Goal: Transaction & Acquisition: Subscribe to service/newsletter

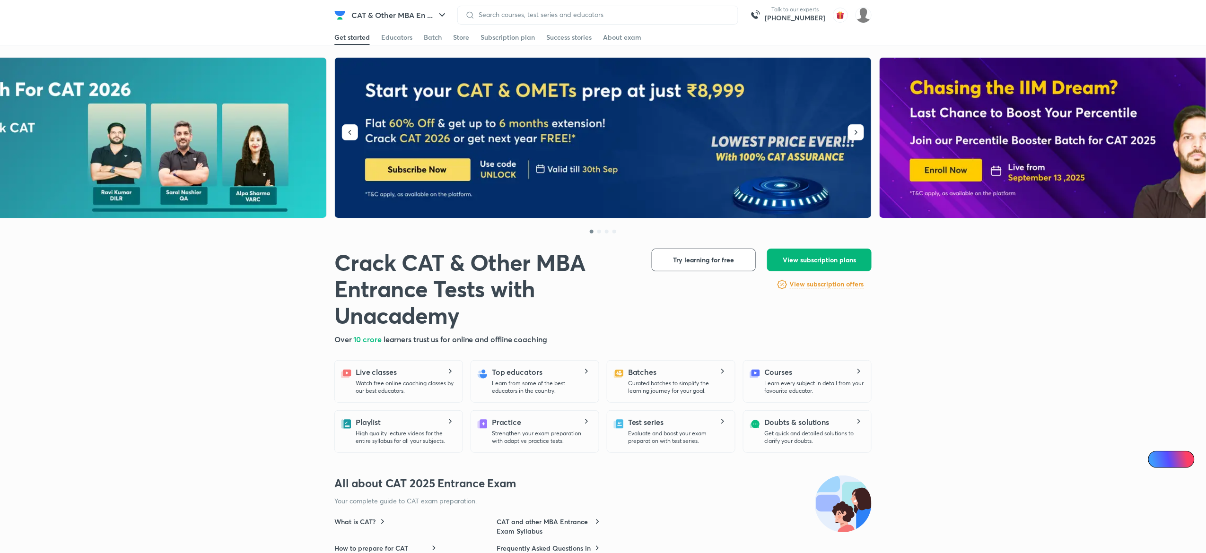
click at [805, 262] on span "View subscription plans" at bounding box center [818, 259] width 73 height 9
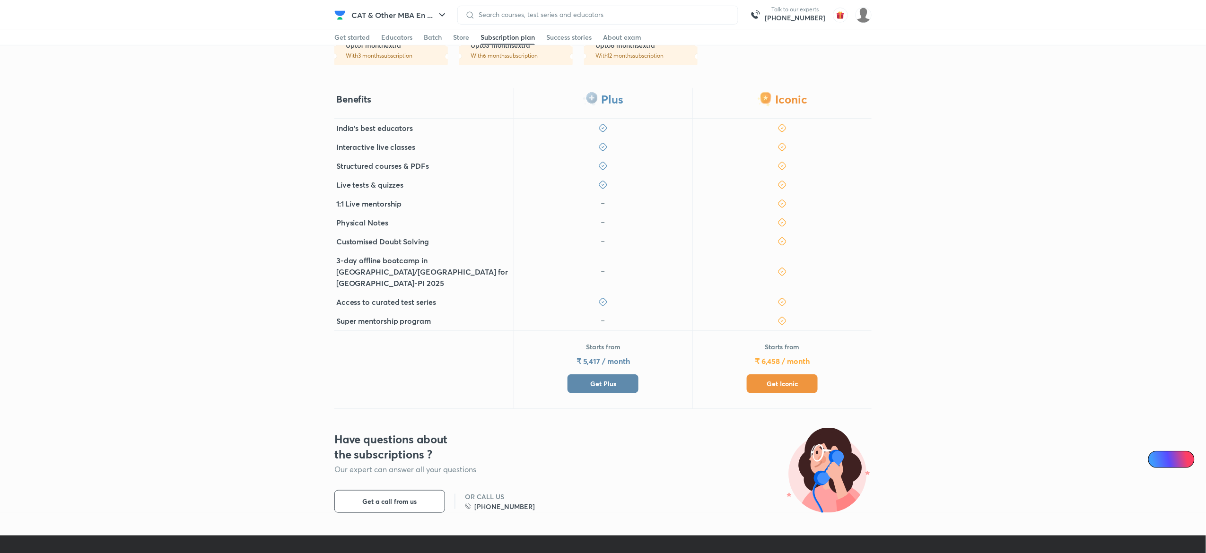
scroll to position [239, 0]
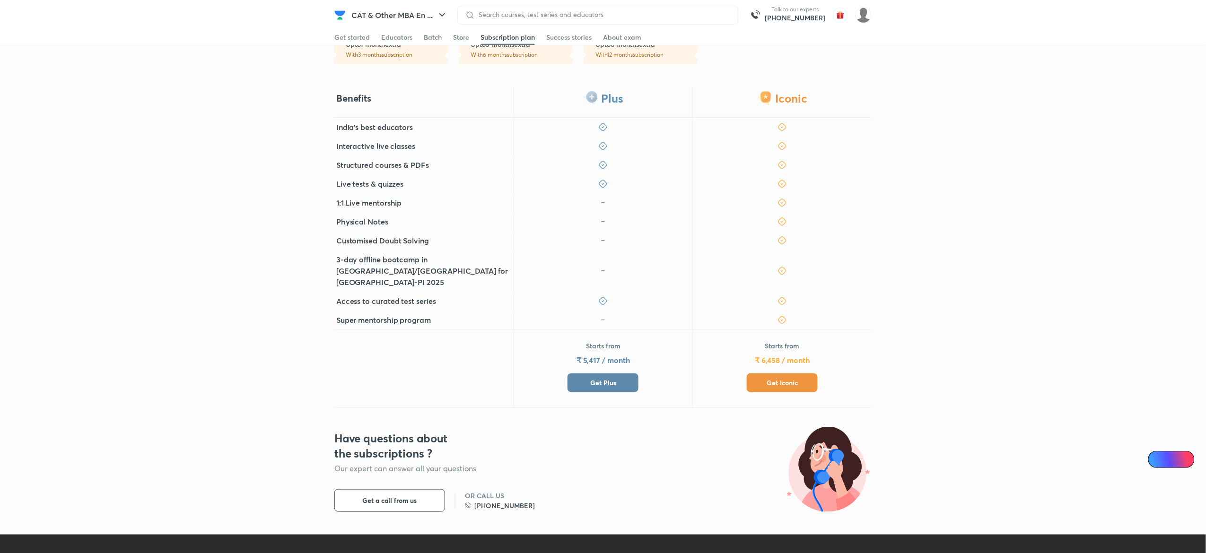
click at [603, 378] on span "Get Plus" at bounding box center [603, 382] width 26 height 9
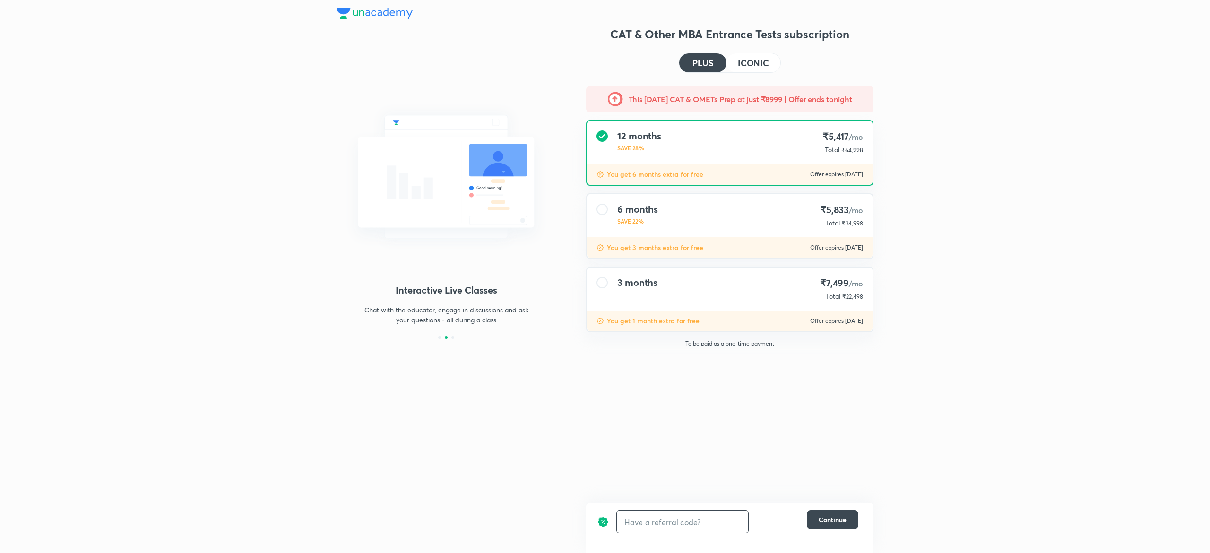
click at [644, 525] on input "text" at bounding box center [682, 522] width 131 height 22
type input "U"
click at [855, 295] on span "₹22,498" at bounding box center [853, 296] width 21 height 7
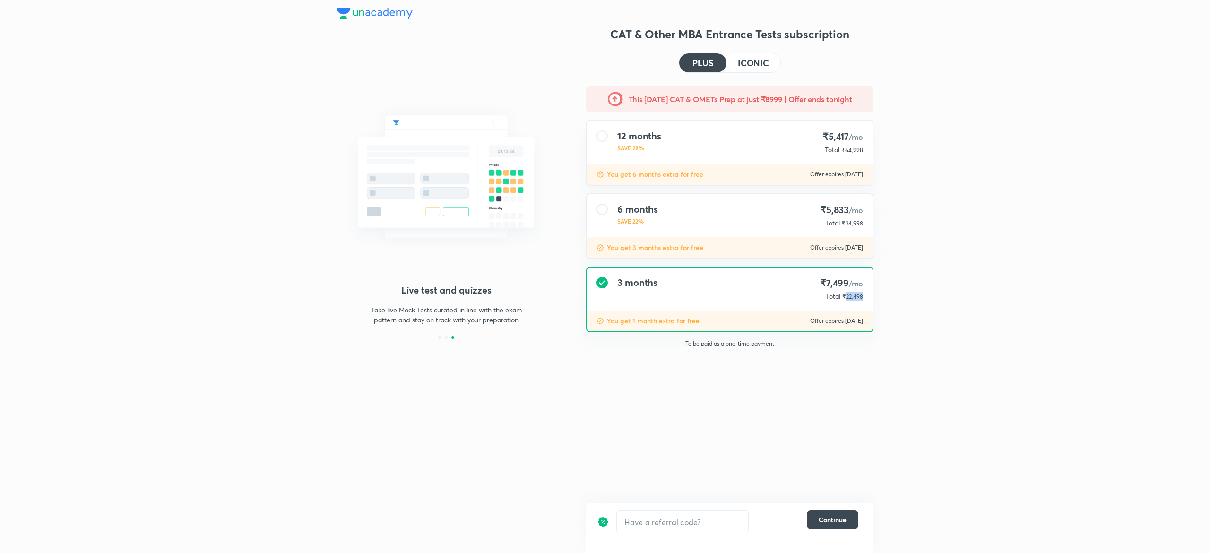
click at [855, 295] on span "₹22,498" at bounding box center [853, 296] width 21 height 7
copy span "22,498"
click at [753, 60] on h4 "ICONIC" at bounding box center [753, 63] width 31 height 9
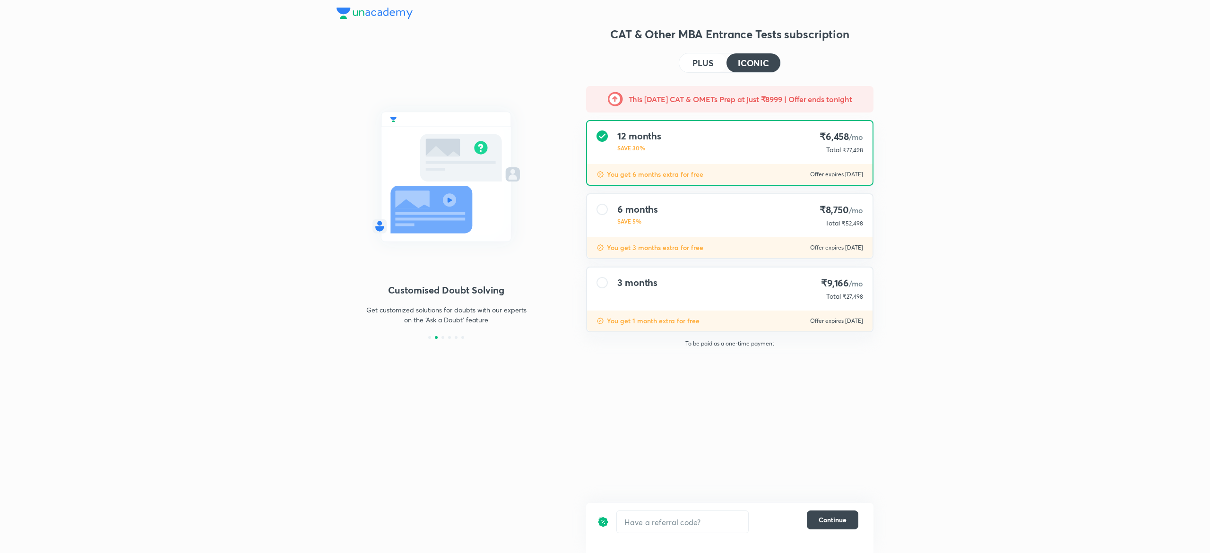
click at [857, 295] on span "₹27,498" at bounding box center [853, 296] width 20 height 7
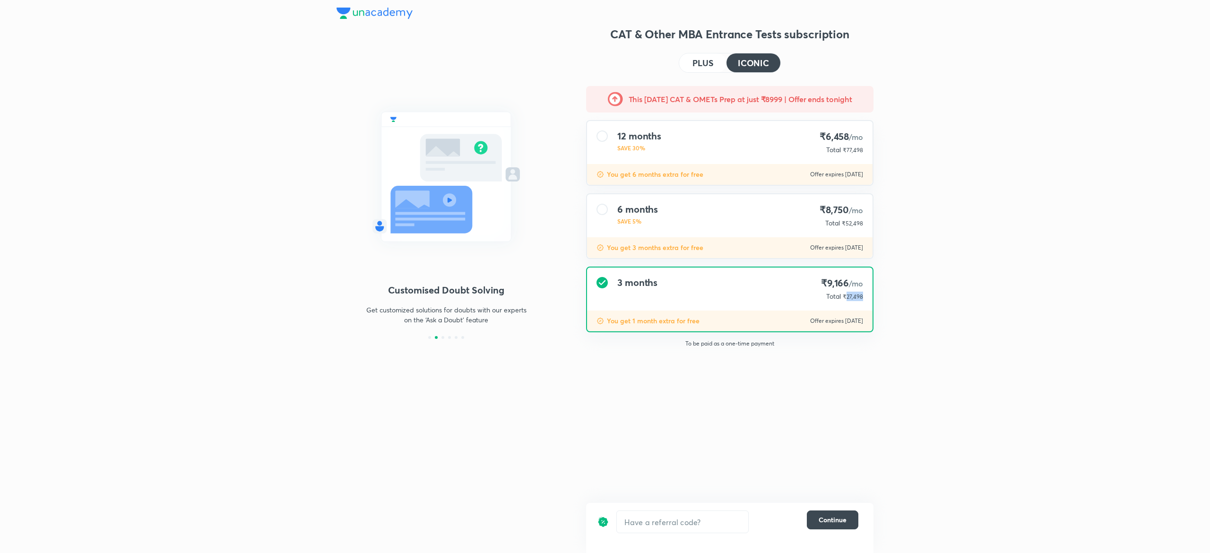
click at [857, 295] on span "₹27,498" at bounding box center [853, 296] width 20 height 7
copy span "27,498"
click at [702, 55] on button "PLUS" at bounding box center [702, 62] width 47 height 19
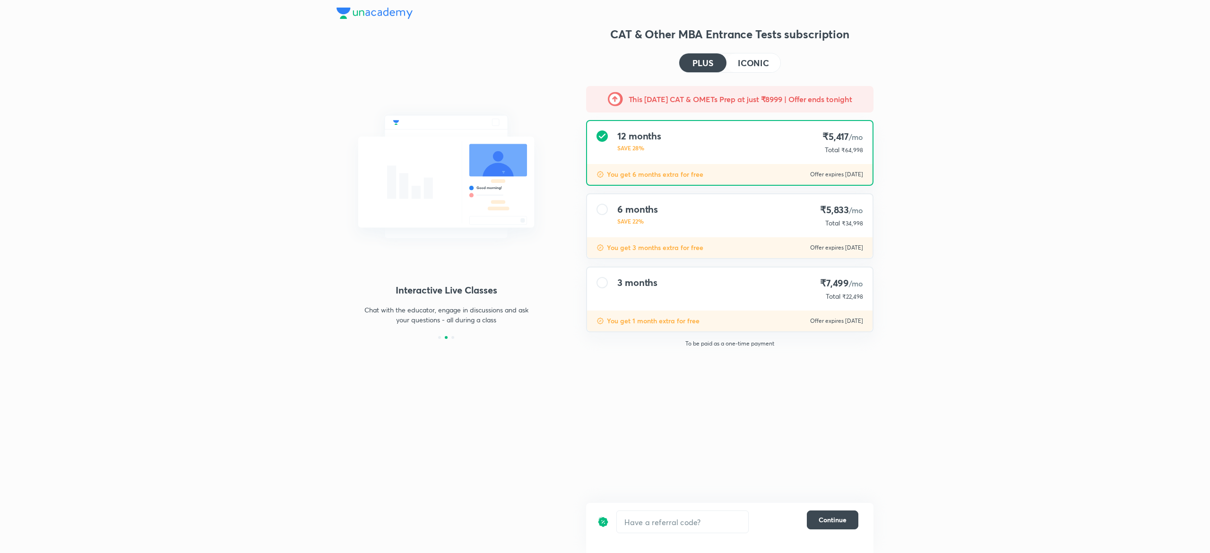
click at [750, 67] on h4 "ICONIC" at bounding box center [753, 63] width 31 height 9
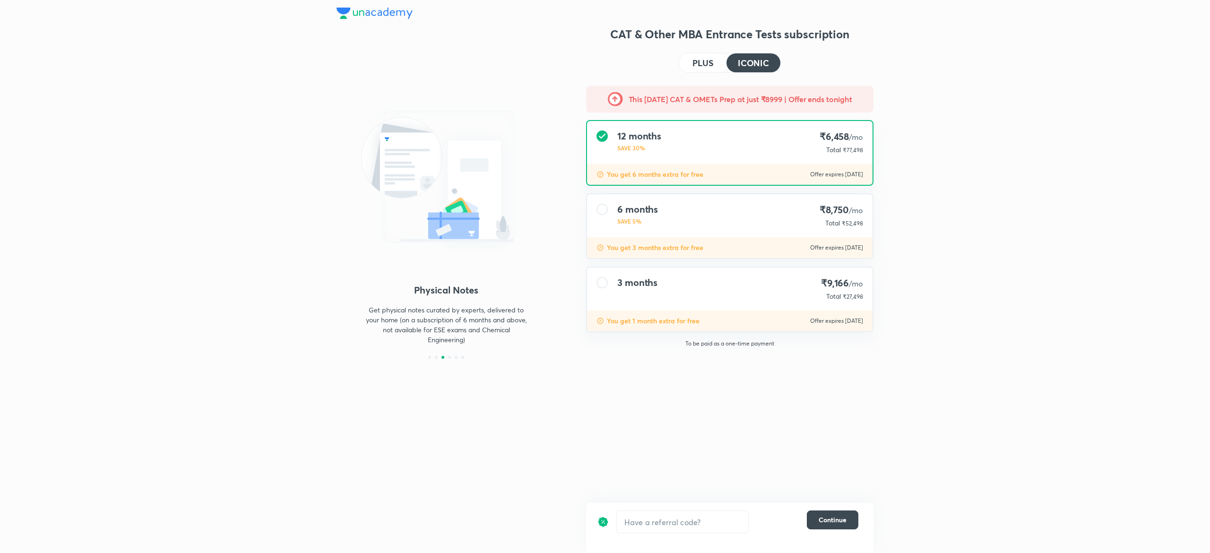
click at [704, 69] on button "PLUS" at bounding box center [702, 62] width 47 height 19
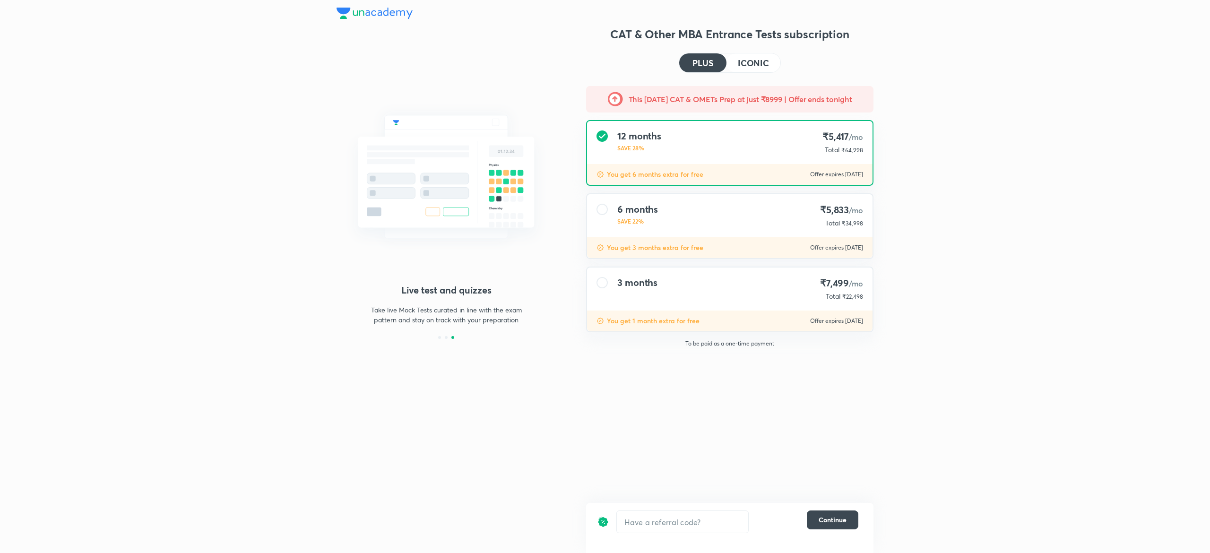
click at [690, 202] on div "6 months SAVE 22% ₹5,833 /mo Total ₹34,998" at bounding box center [730, 215] width 286 height 43
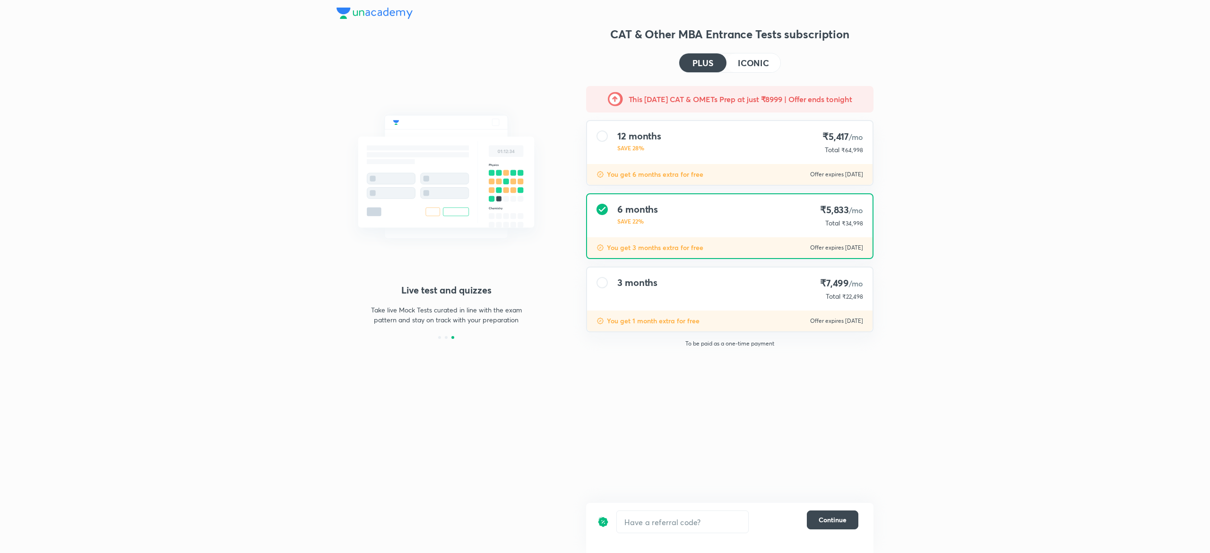
click at [859, 221] on span "₹34,998" at bounding box center [852, 223] width 21 height 7
copy span "34,998"
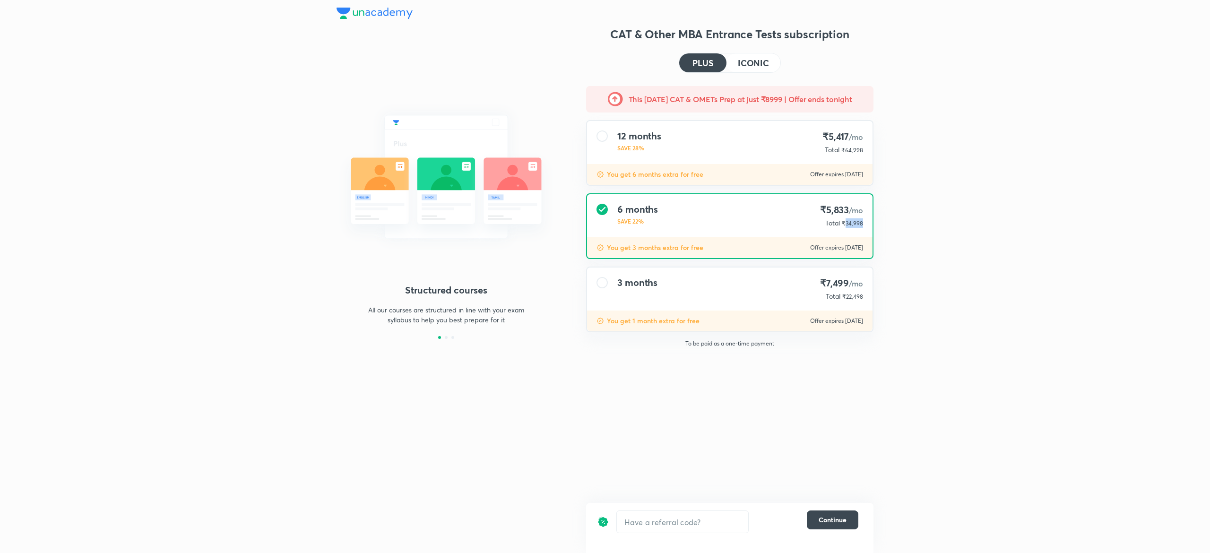
click at [754, 60] on h4 "ICONIC" at bounding box center [753, 63] width 31 height 9
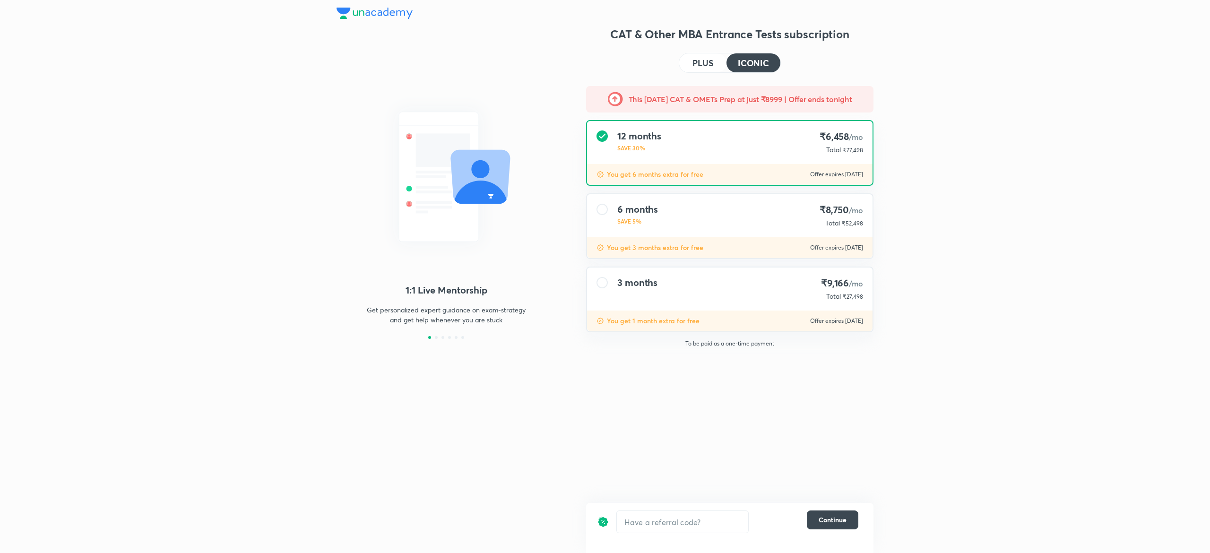
click at [860, 220] on span "₹52,498" at bounding box center [852, 223] width 21 height 7
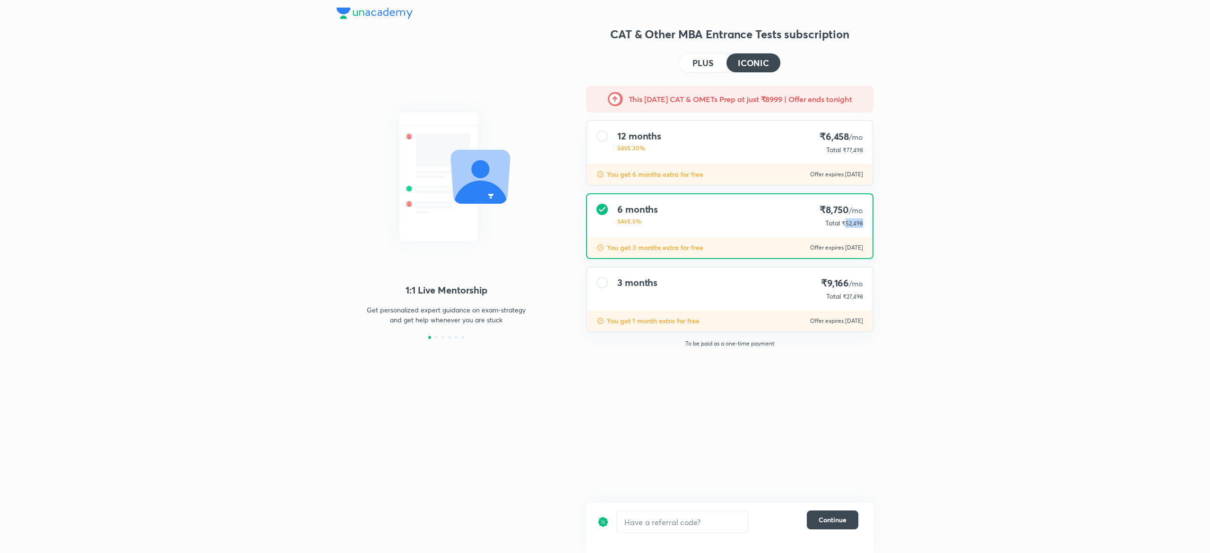
click at [860, 220] on span "₹52,498" at bounding box center [852, 223] width 21 height 7
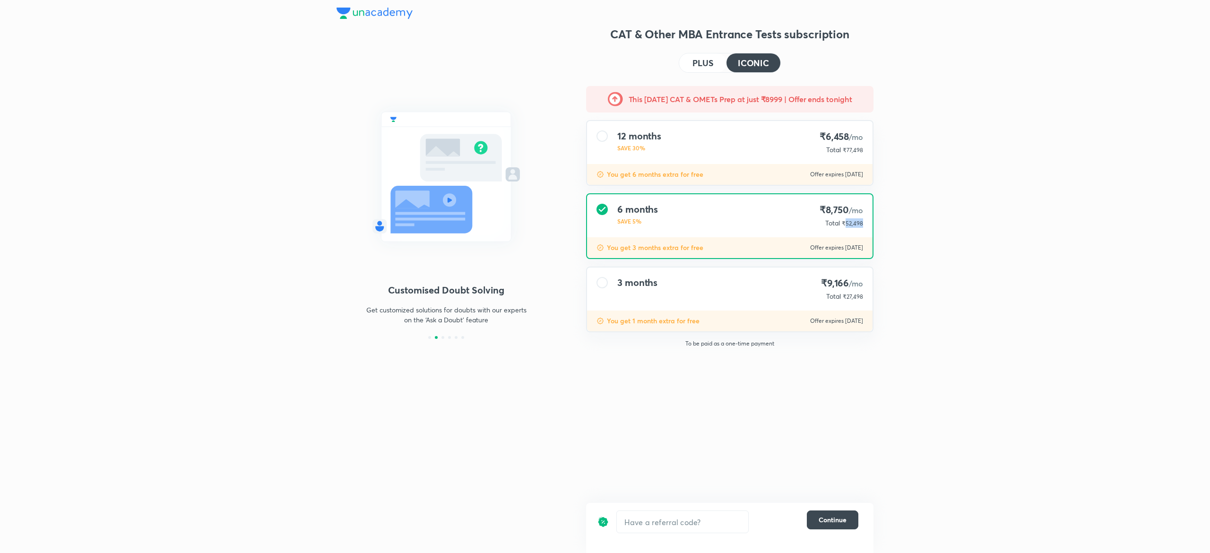
click at [700, 68] on button "PLUS" at bounding box center [702, 62] width 47 height 19
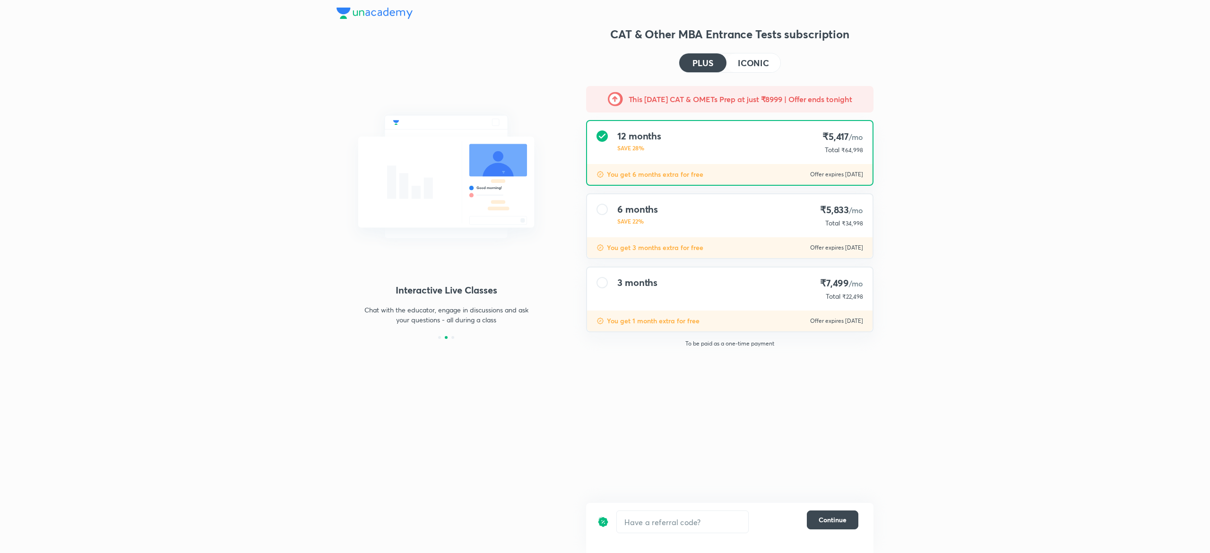
click at [689, 134] on div "12 months SAVE 28% ₹5,417 /mo Total ₹64,998" at bounding box center [730, 142] width 286 height 43
click at [856, 148] on span "₹64,998" at bounding box center [853, 150] width 22 height 7
copy span "64,998"
click at [756, 61] on h4 "ICONIC" at bounding box center [753, 63] width 31 height 9
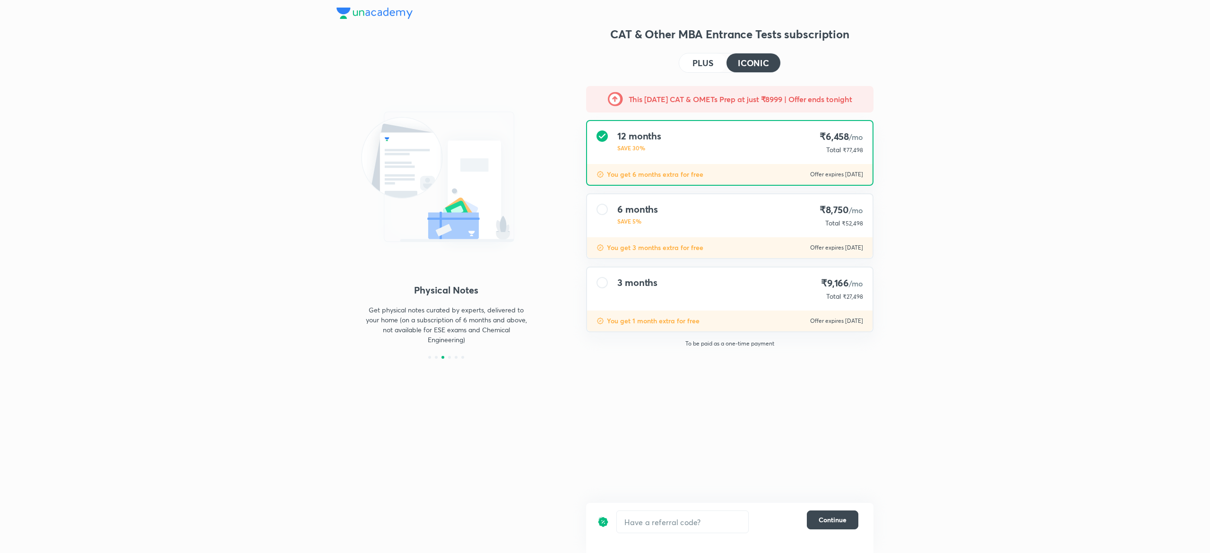
click at [853, 153] on span "₹77,498" at bounding box center [853, 150] width 20 height 7
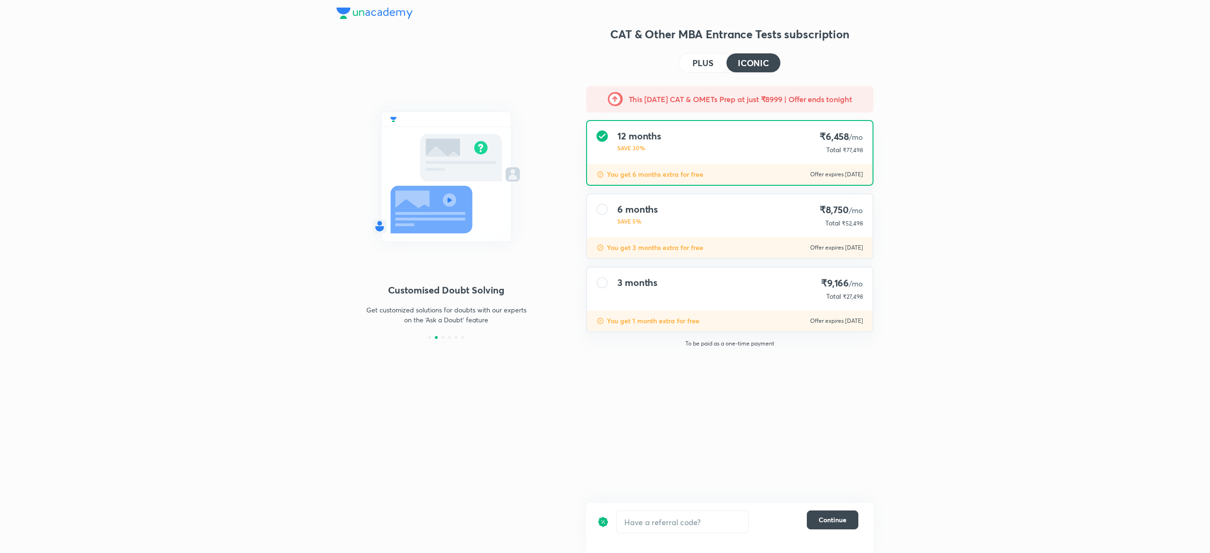
click at [712, 68] on button "PLUS" at bounding box center [702, 62] width 47 height 19
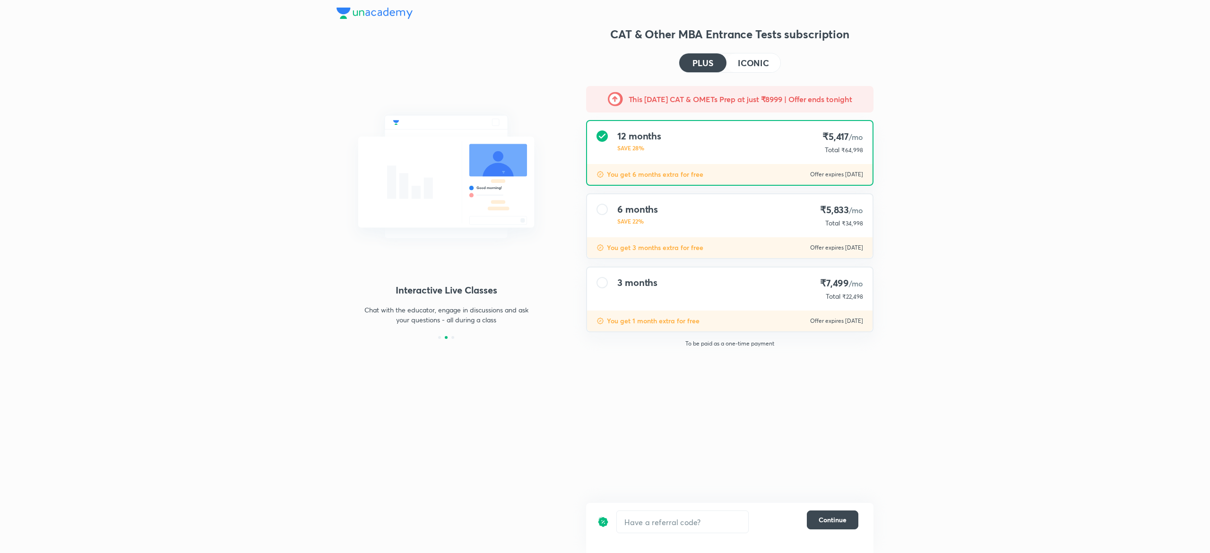
click at [704, 287] on div "3 months ₹7,499 /mo Total ₹22,498" at bounding box center [730, 289] width 286 height 43
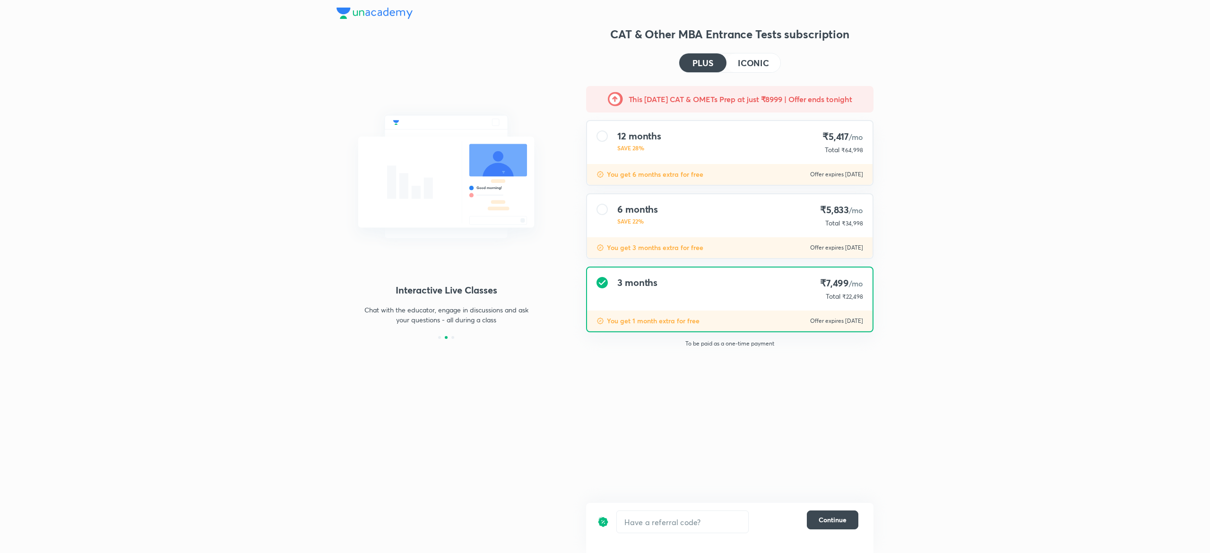
click at [714, 226] on div "6 months SAVE 22% ₹5,833 /mo Total ₹34,998" at bounding box center [730, 215] width 286 height 43
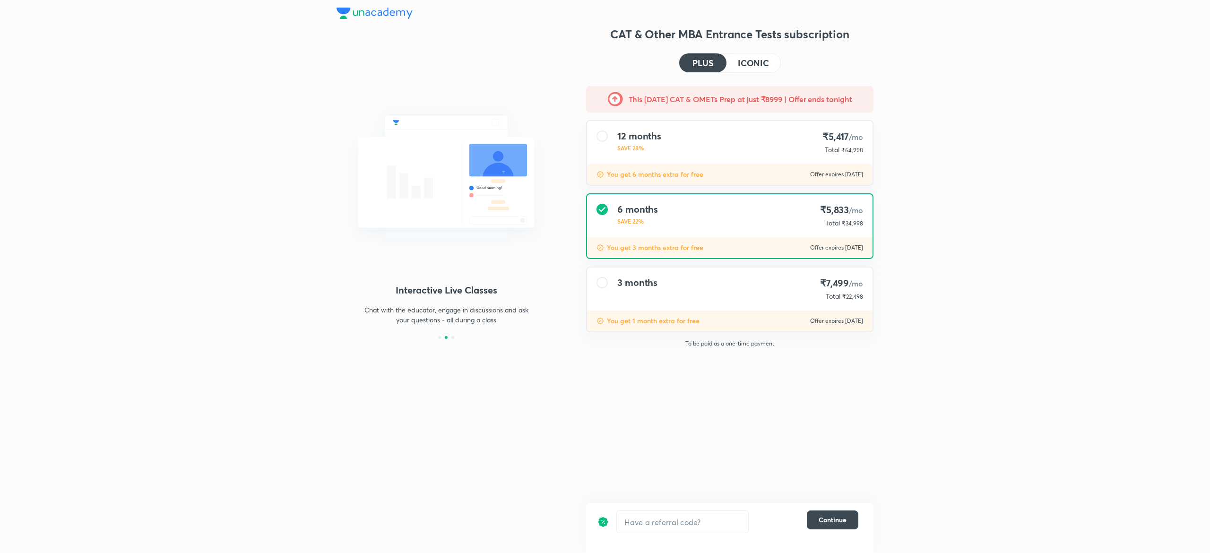
click at [704, 168] on div "You get 6 months extra for free Offer expires [DATE]" at bounding box center [730, 174] width 286 height 21
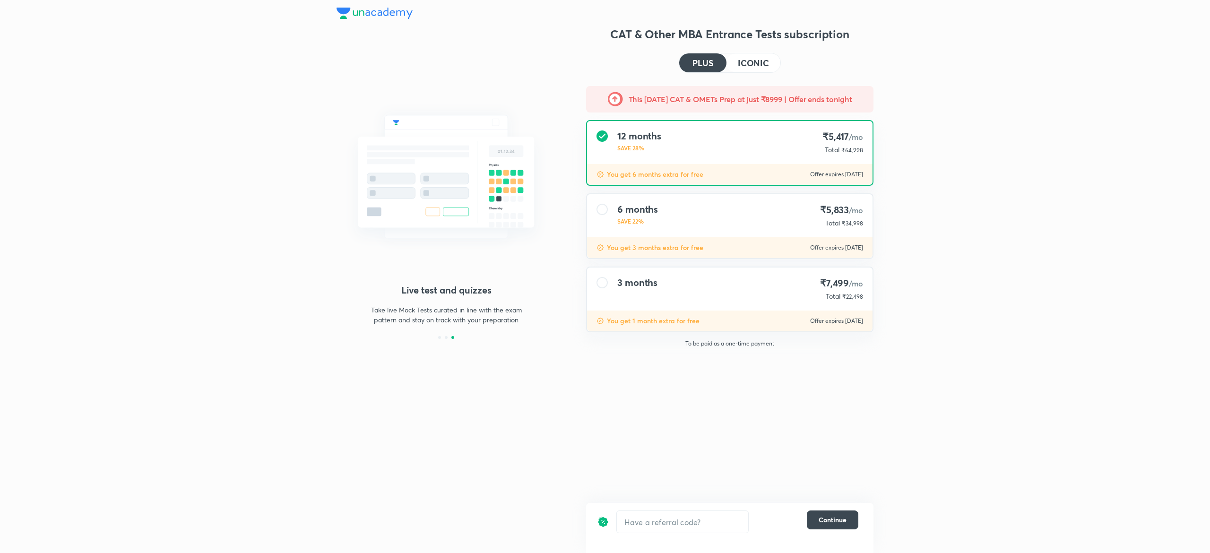
click at [772, 58] on button "ICONIC" at bounding box center [754, 62] width 54 height 19
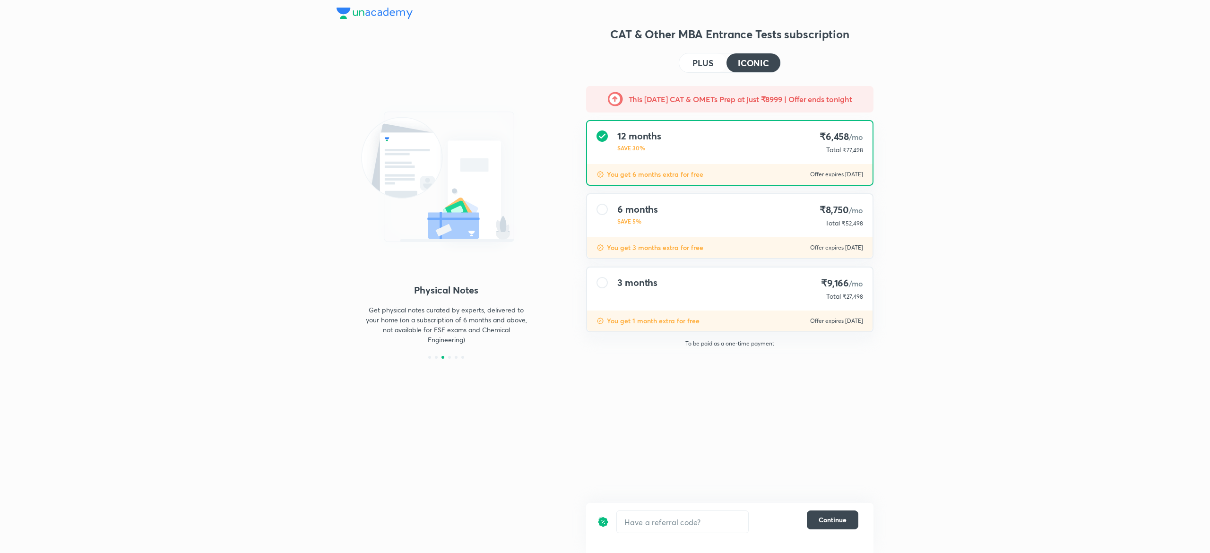
click at [689, 67] on button "PLUS" at bounding box center [702, 62] width 47 height 19
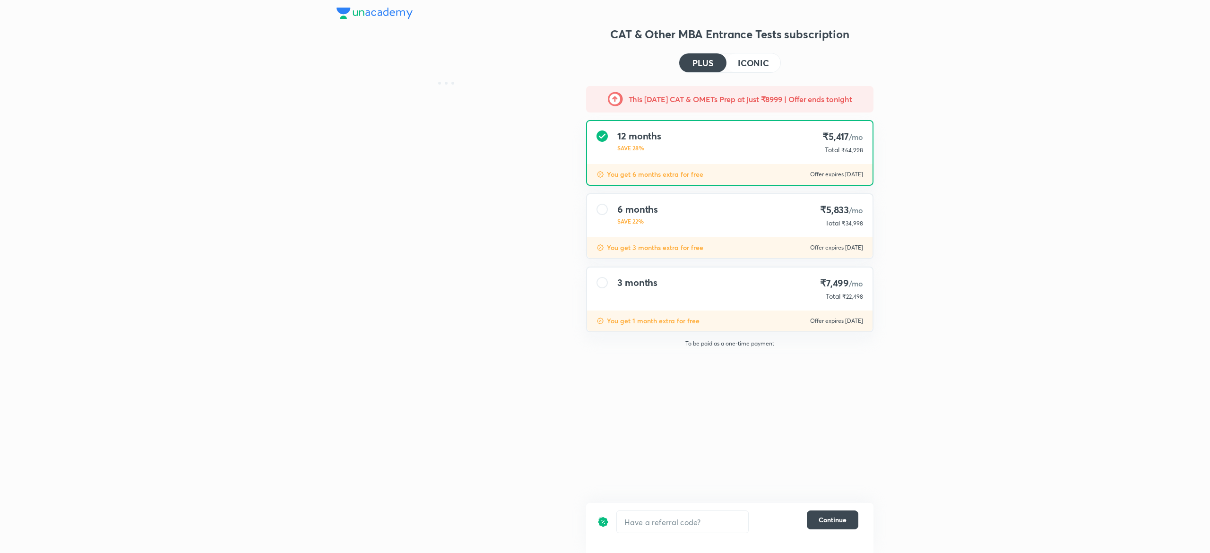
click at [747, 60] on h4 "ICONIC" at bounding box center [753, 63] width 31 height 9
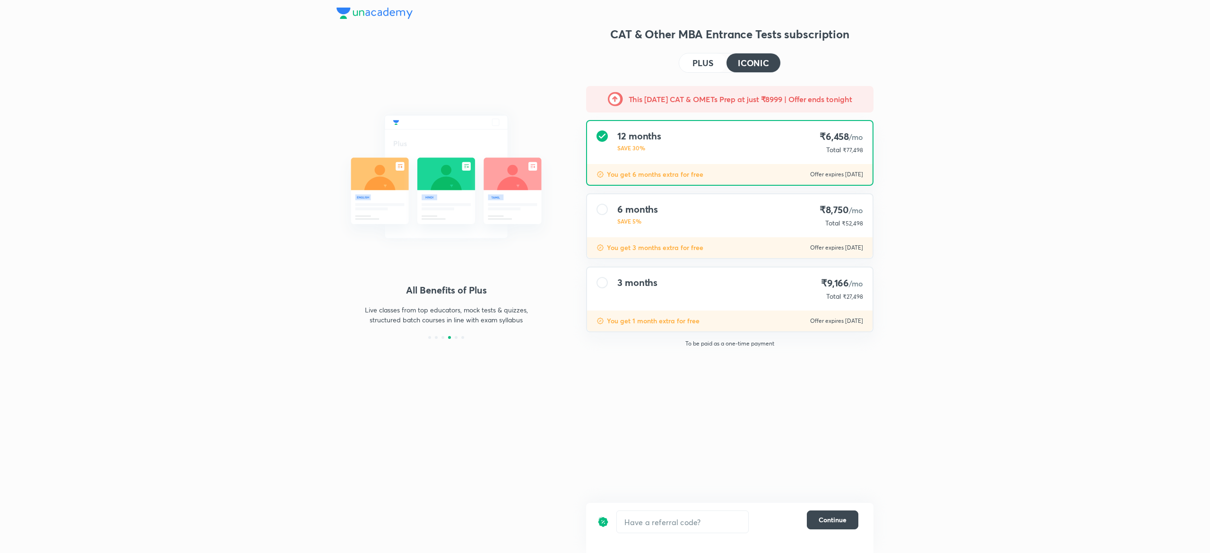
click at [709, 60] on h4 "PLUS" at bounding box center [703, 63] width 21 height 9
click at [751, 61] on h4 "ICONIC" at bounding box center [753, 63] width 31 height 9
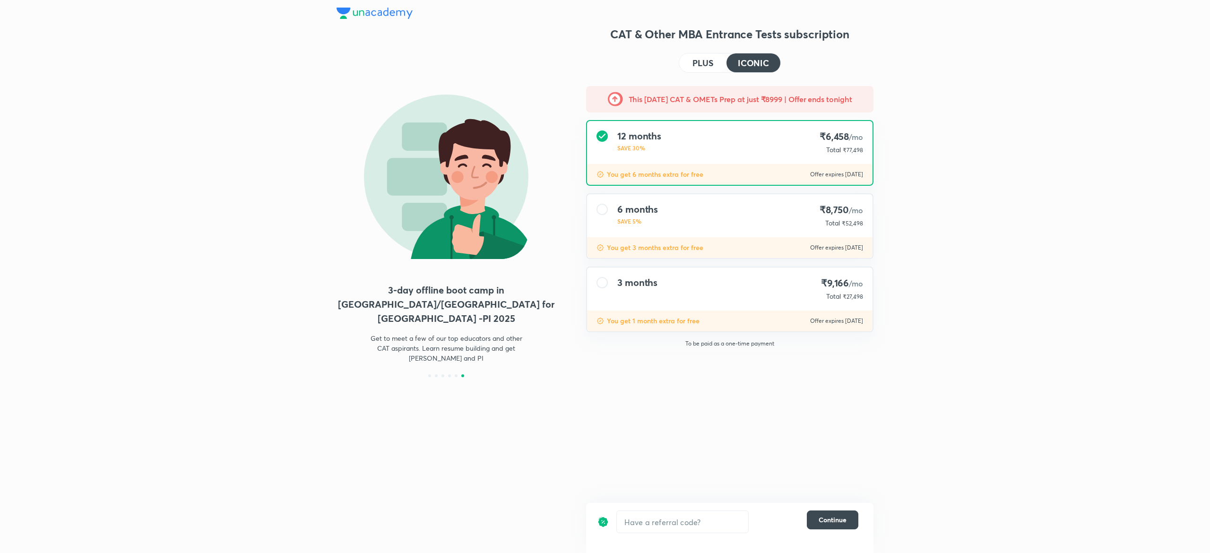
click at [704, 60] on h4 "PLUS" at bounding box center [703, 63] width 21 height 9
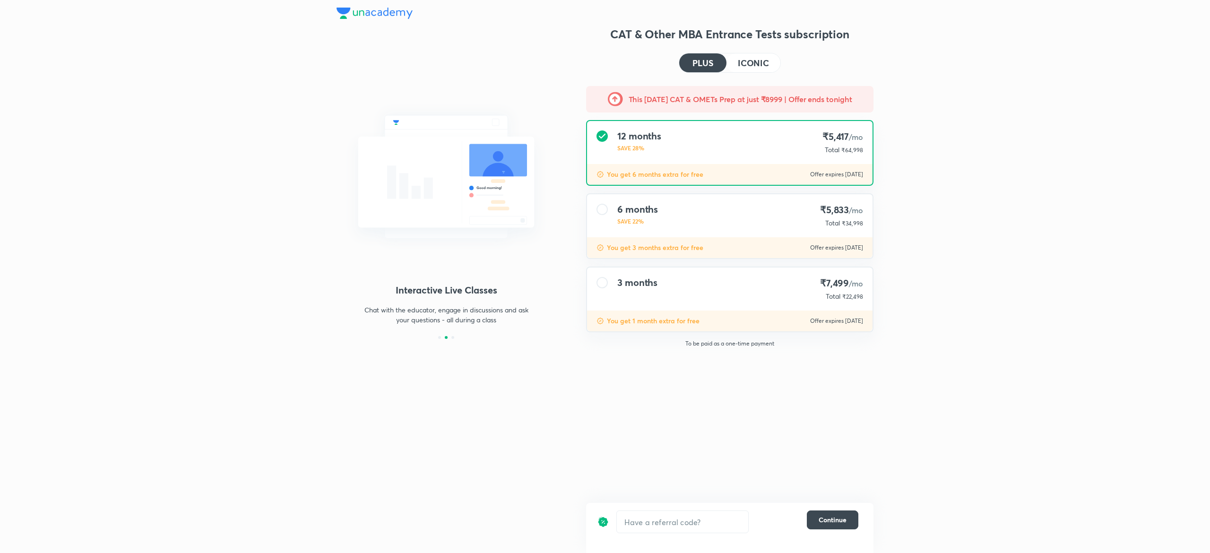
click at [764, 59] on h4 "ICONIC" at bounding box center [753, 63] width 31 height 9
